Goal: Find specific page/section: Find specific page/section

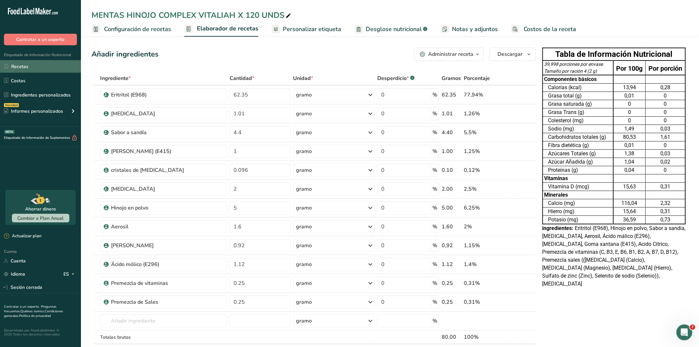
click at [20, 61] on link "Recetas" at bounding box center [40, 66] width 81 height 13
click at [11, 67] on font "Recetas" at bounding box center [19, 66] width 17 height 6
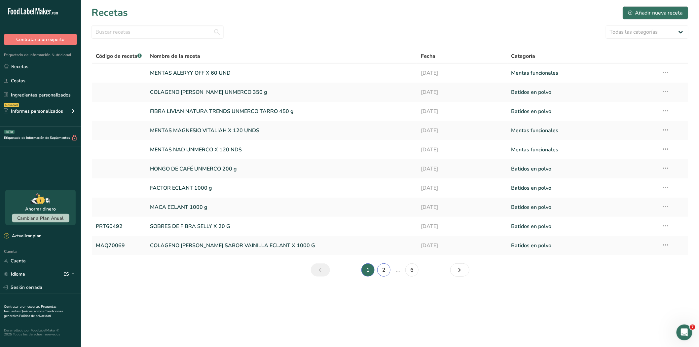
click at [387, 269] on link "2" at bounding box center [383, 269] width 13 height 13
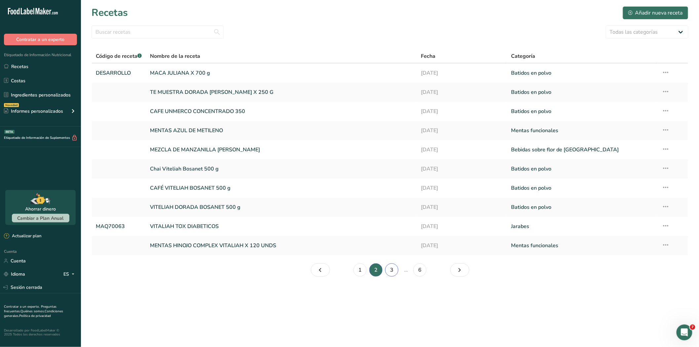
click at [392, 270] on font "3" at bounding box center [391, 269] width 3 height 7
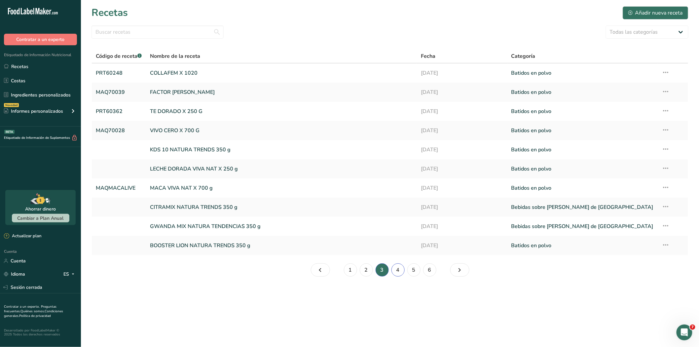
click at [399, 270] on font "4" at bounding box center [398, 269] width 3 height 7
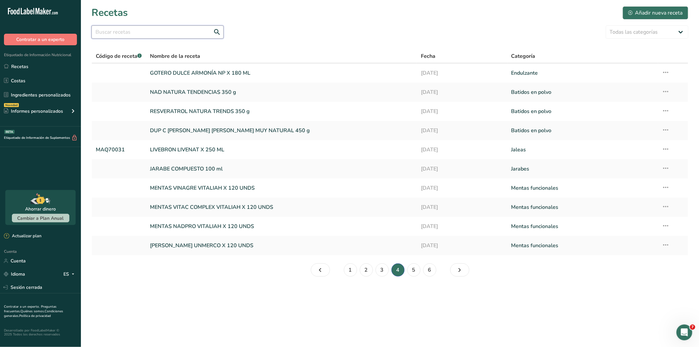
click at [114, 32] on input "text" at bounding box center [158, 31] width 132 height 13
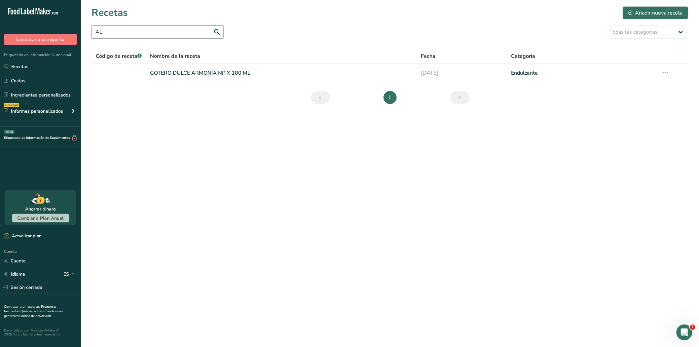
type input "A"
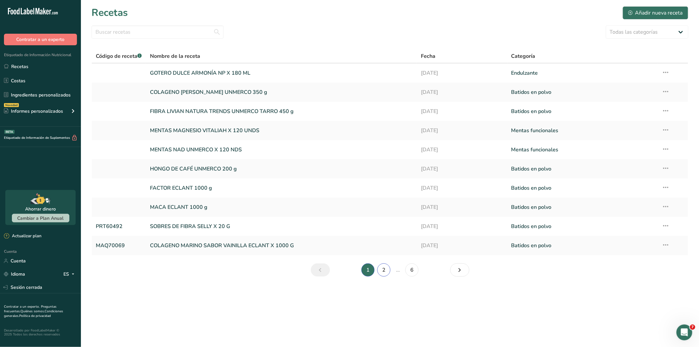
click at [381, 273] on link "2" at bounding box center [383, 269] width 13 height 13
click at [390, 270] on font "3" at bounding box center [391, 269] width 3 height 7
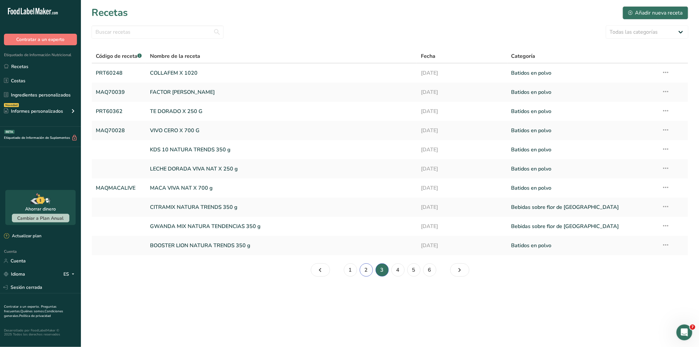
click at [366, 273] on font "2" at bounding box center [366, 270] width 3 height 8
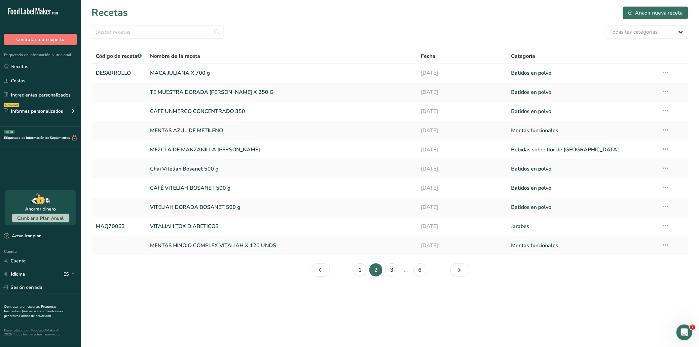
click at [384, 272] on li "3" at bounding box center [392, 269] width 16 height 13
click at [391, 273] on font "3" at bounding box center [391, 269] width 3 height 7
click at [398, 269] on font "4" at bounding box center [398, 269] width 3 height 7
click at [353, 270] on link "1" at bounding box center [350, 269] width 13 height 13
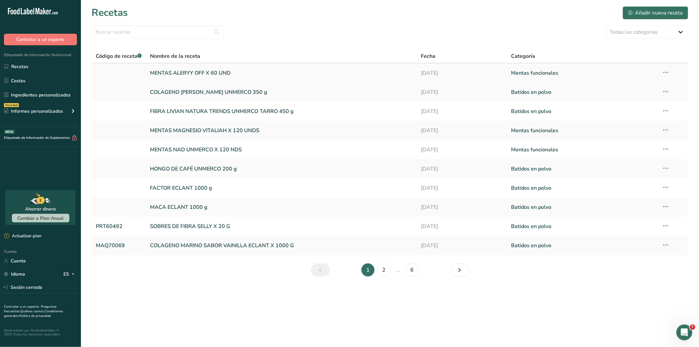
click at [201, 70] on font "MENTAS ALERYY OFF X 60 UND" at bounding box center [190, 72] width 81 height 7
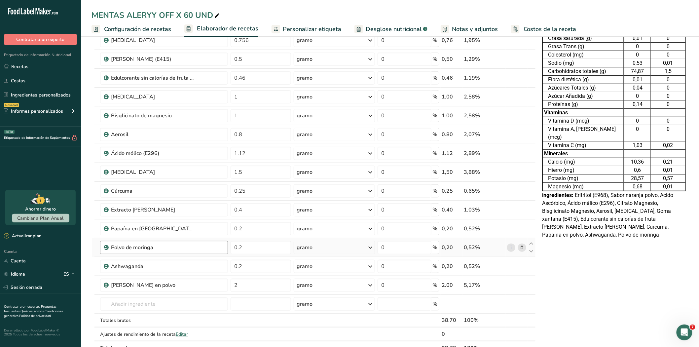
scroll to position [37, 0]
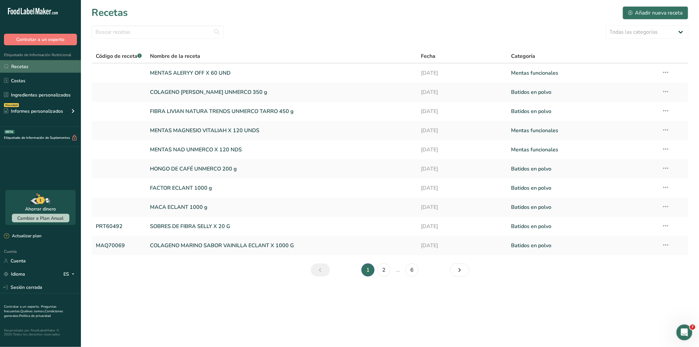
click at [18, 65] on font "Recetas" at bounding box center [19, 66] width 17 height 6
click at [181, 110] on font "FIBRA LIVIAN NATURA TRENDS UNMERCO TARRO 450 g" at bounding box center [222, 111] width 144 height 7
